Goal: Information Seeking & Learning: Learn about a topic

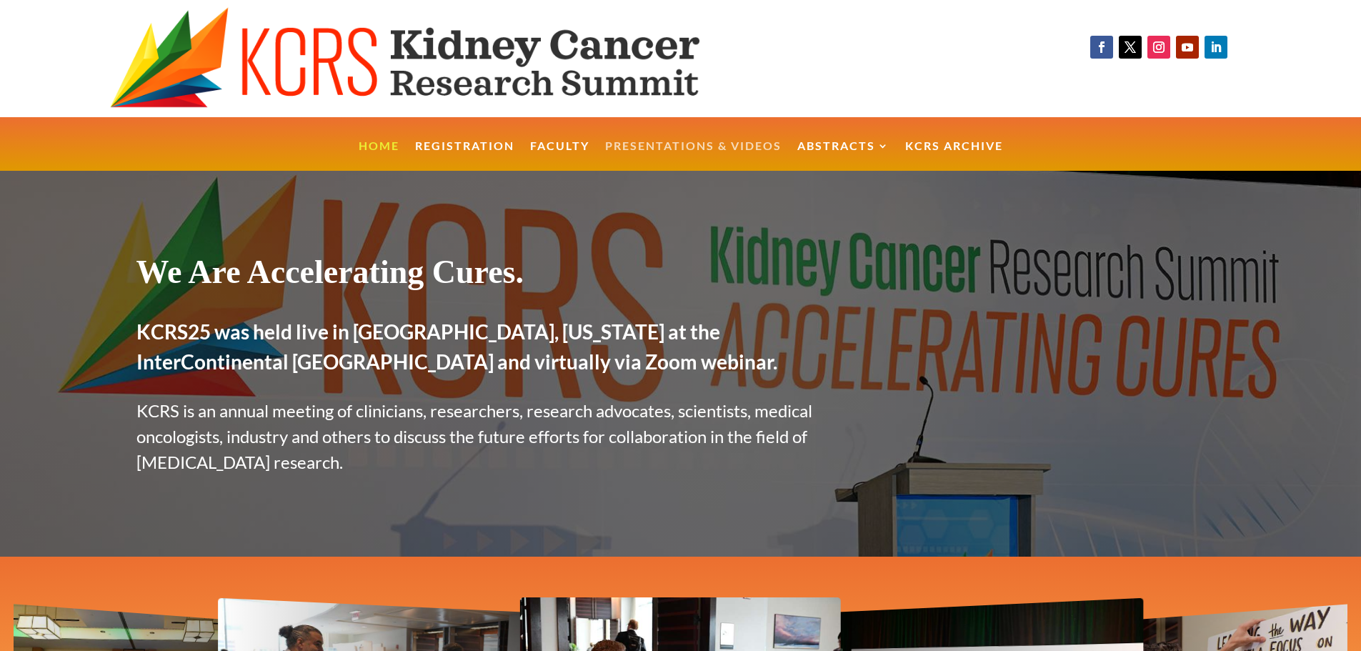
click at [690, 147] on link "Presentations & Videos" at bounding box center [693, 156] width 176 height 31
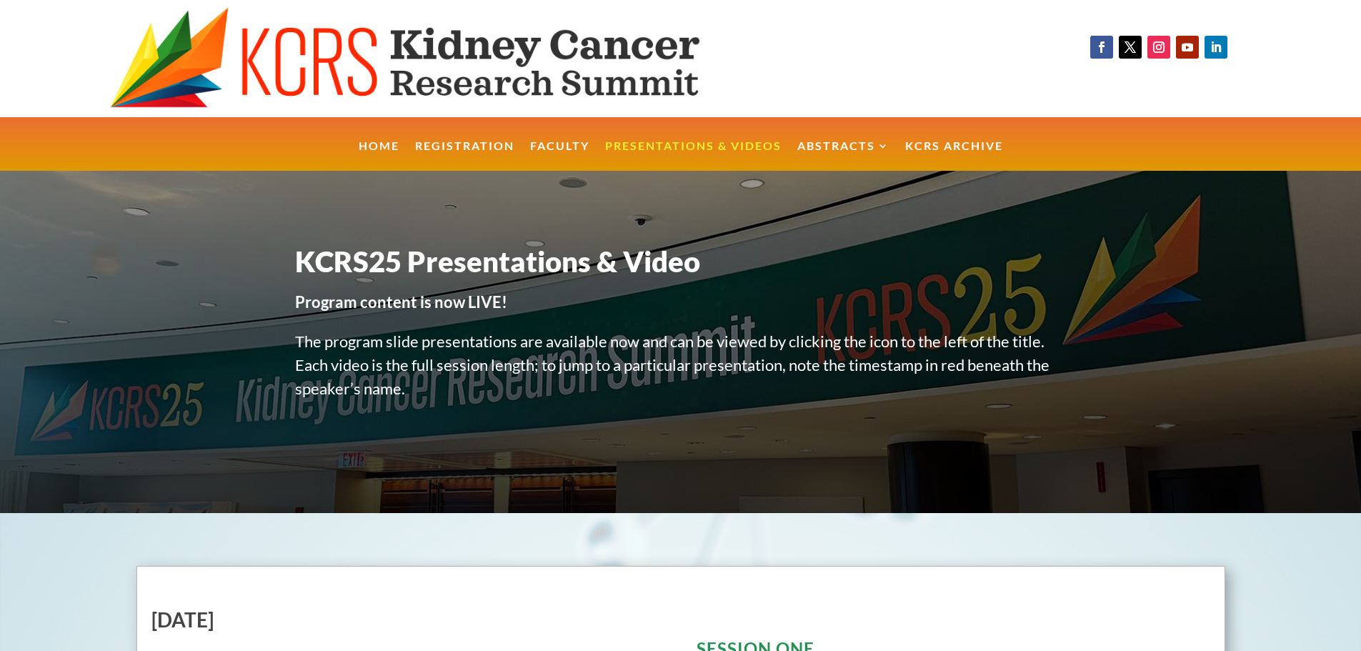
scroll to position [7542, 0]
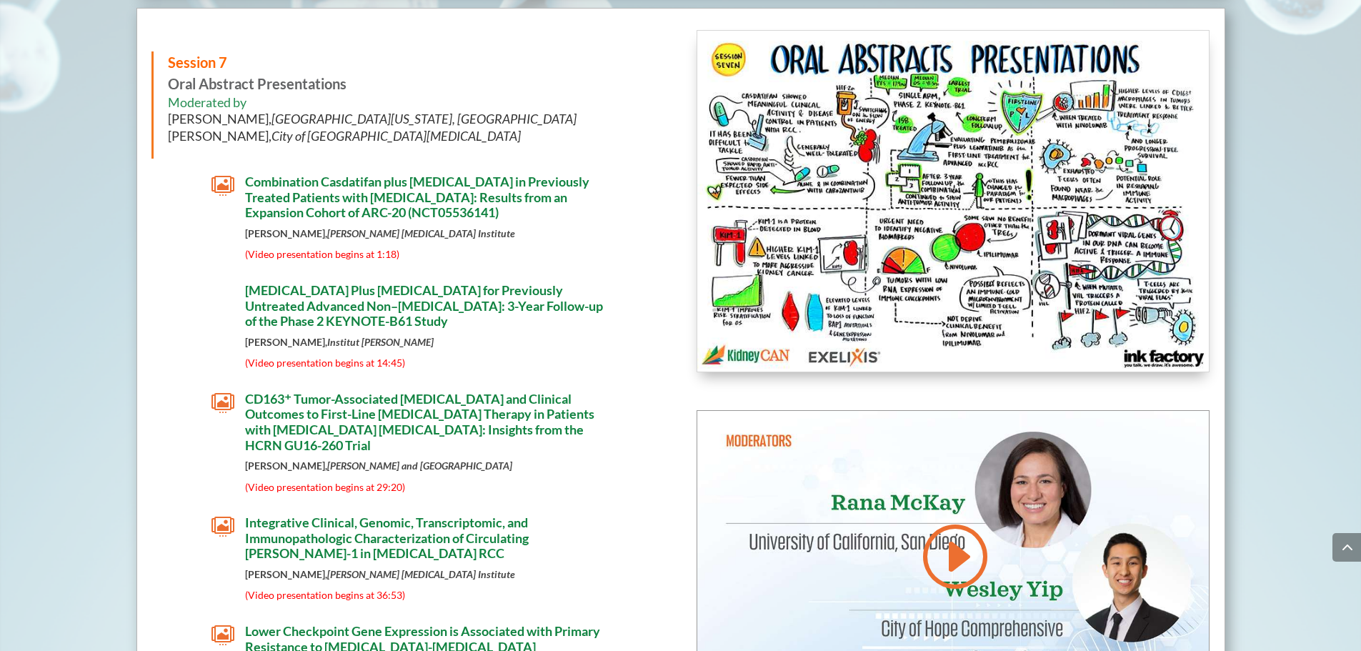
click at [366, 329] on span "[MEDICAL_DATA] Plus [MEDICAL_DATA] for Previously Untreated Advanced Non–[MEDIC…" at bounding box center [424, 305] width 358 height 46
click at [224, 190] on span "" at bounding box center [222, 185] width 23 height 23
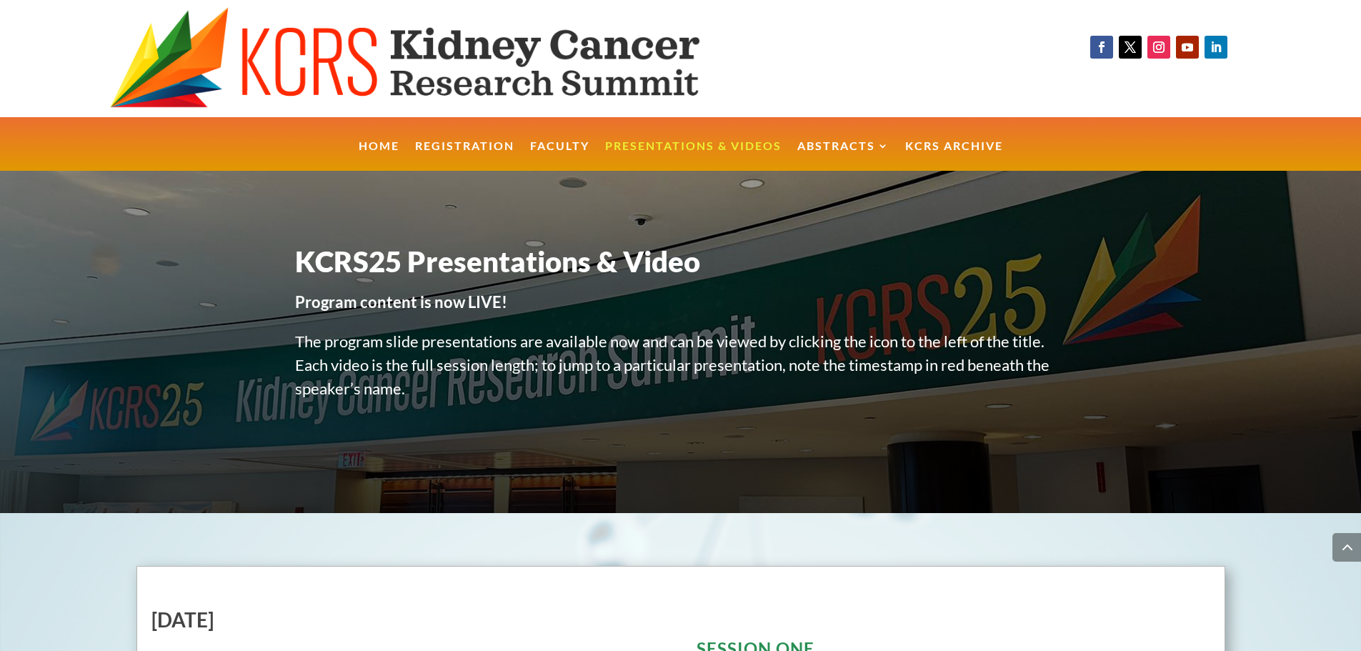
scroll to position [7542, 0]
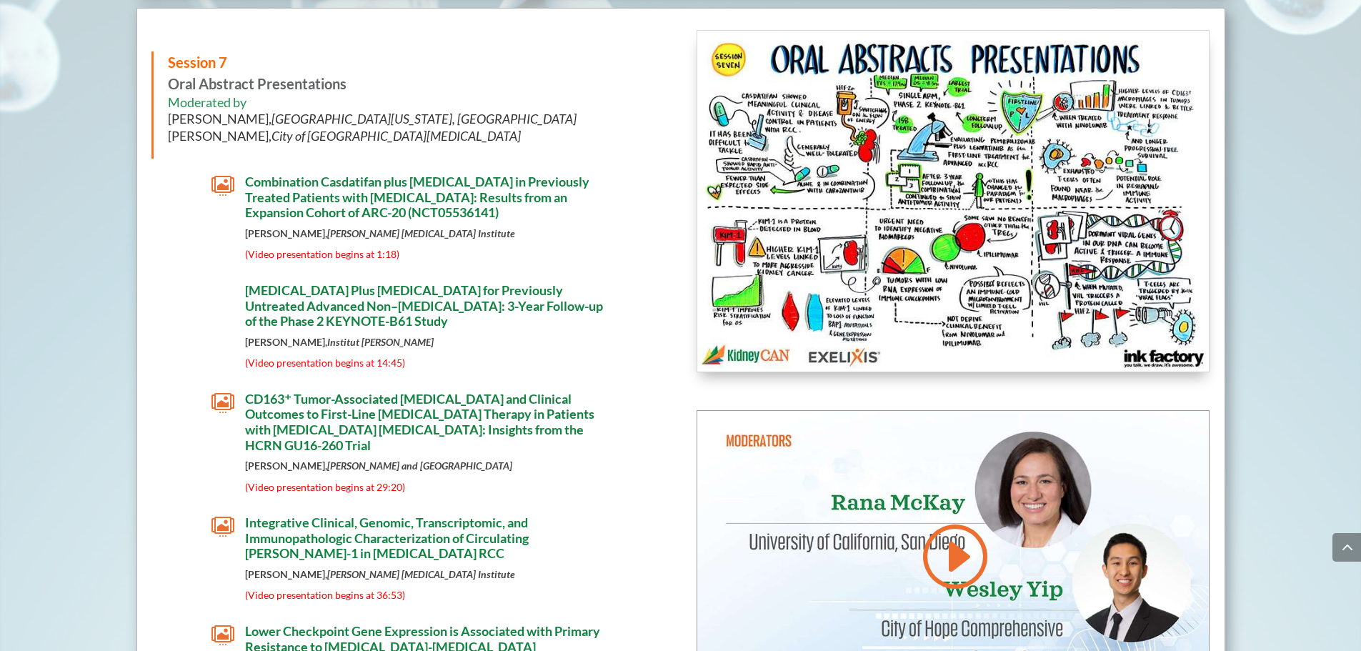
click at [216, 402] on span "" at bounding box center [222, 402] width 23 height 23
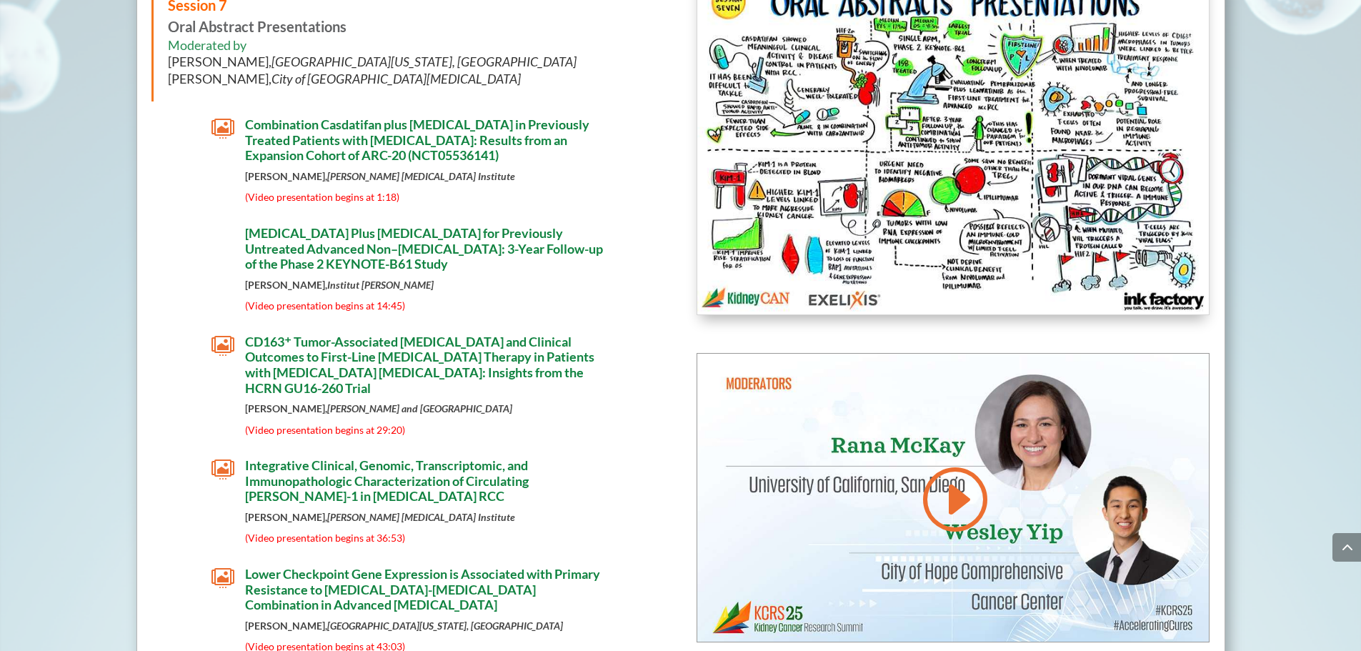
scroll to position [7542, 0]
